Goal: Find contact information: Find contact information

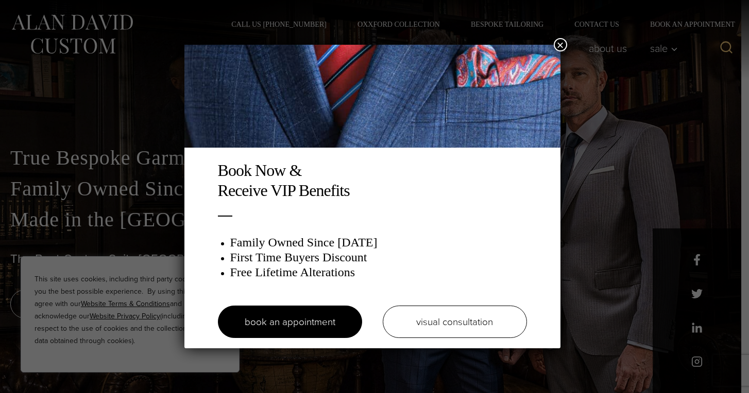
click at [559, 47] on button "×" at bounding box center [560, 44] width 13 height 13
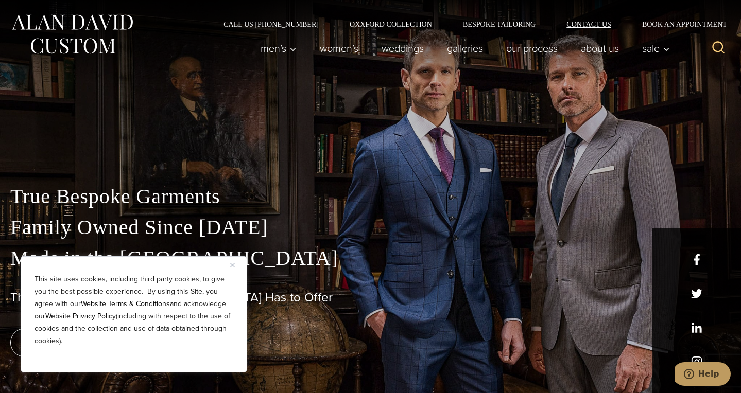
click at [604, 25] on link "Contact Us" at bounding box center [589, 24] width 76 height 7
click at [234, 267] on img "Close" at bounding box center [232, 265] width 5 height 5
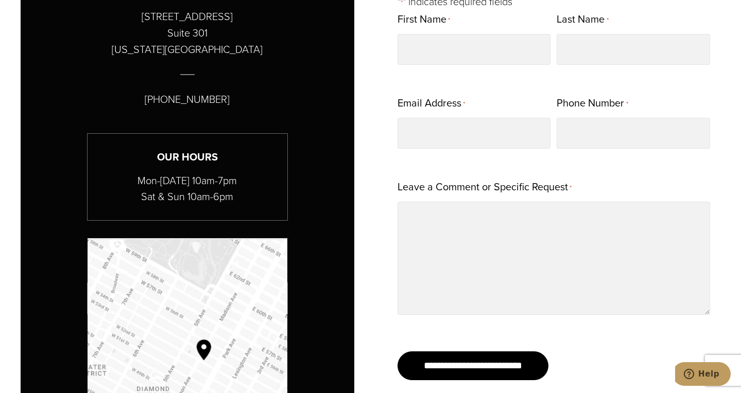
scroll to position [463, 0]
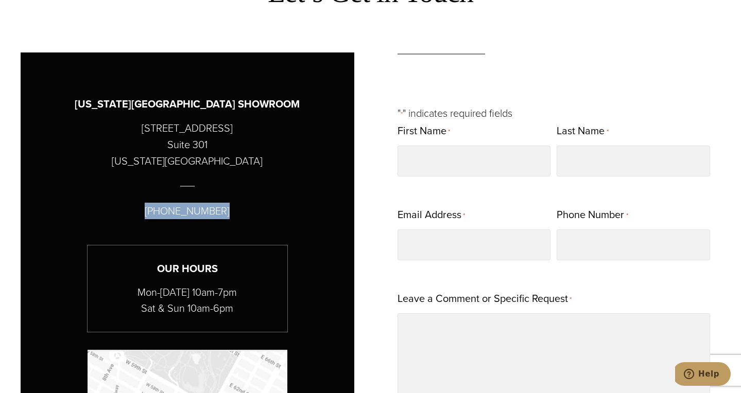
drag, startPoint x: 230, startPoint y: 209, endPoint x: 218, endPoint y: 211, distance: 11.4
click at [218, 211] on div "[US_STATE][GEOGRAPHIC_DATA] SHOWROOM [STREET_ADDRESS][US_STATE] [PHONE_NUMBER] …" at bounding box center [188, 348] width 334 height 590
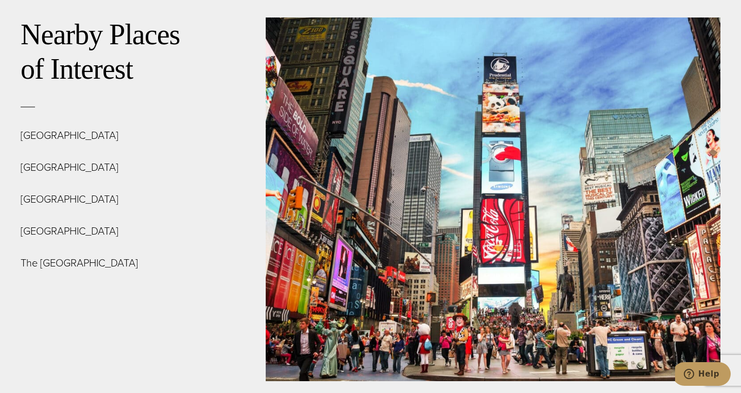
scroll to position [3706, 0]
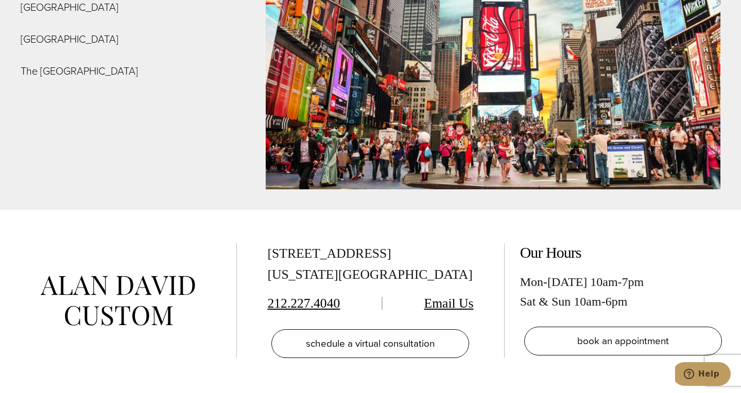
scroll to position [3758, 0]
